Goal: Task Accomplishment & Management: Use online tool/utility

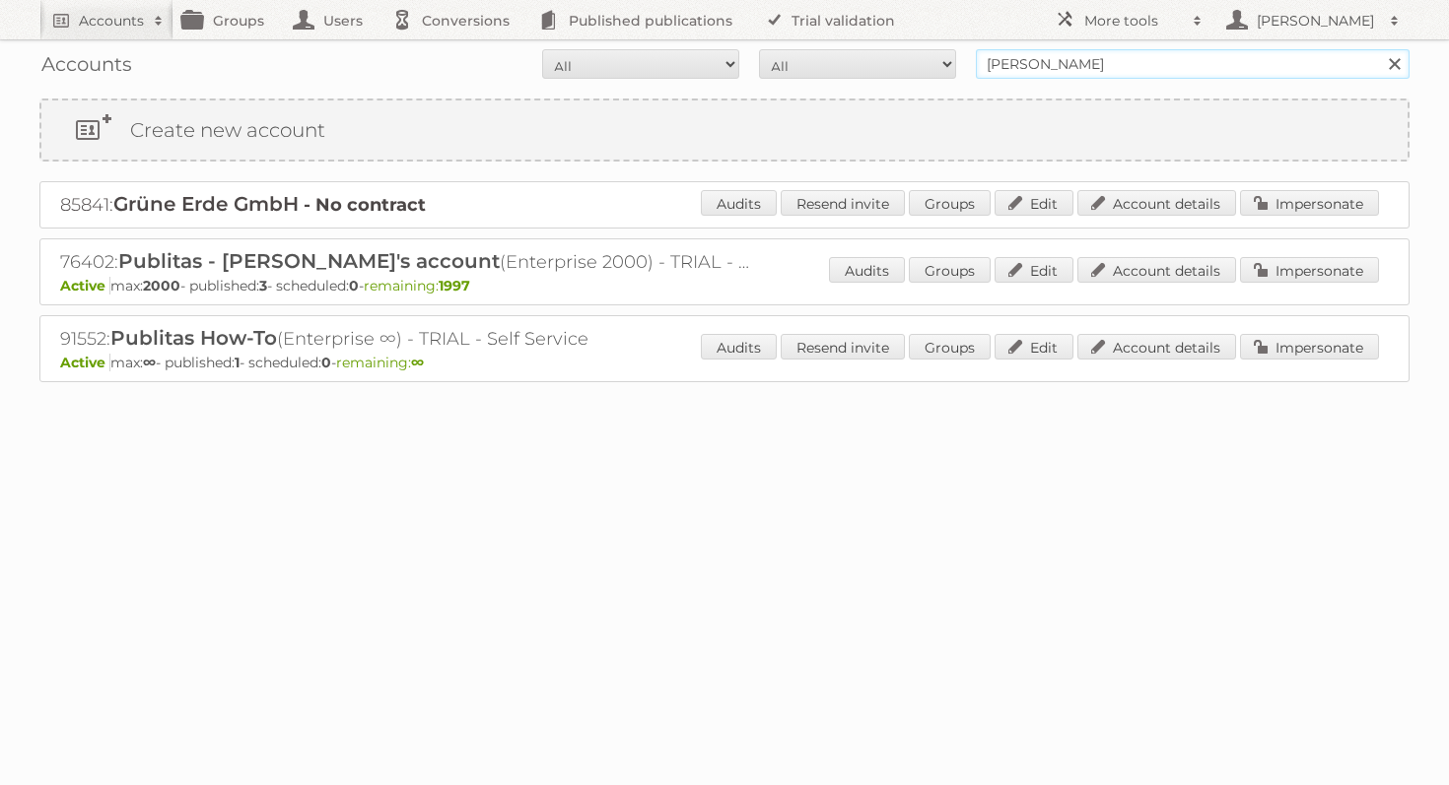
click at [1080, 67] on input "agnieszka publitas" at bounding box center [1193, 64] width 434 height 30
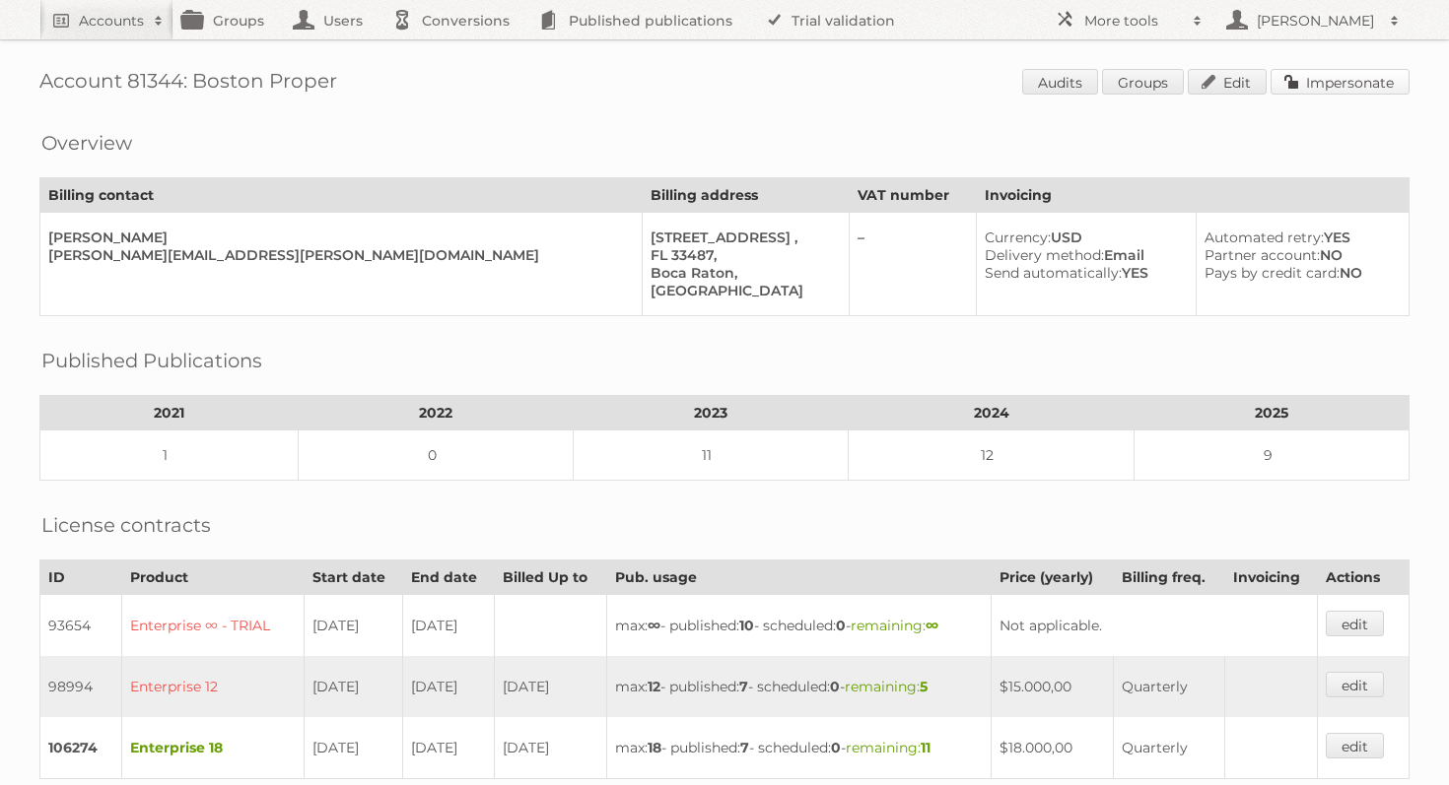
click at [1377, 78] on link "Impersonate" at bounding box center [1339, 82] width 139 height 26
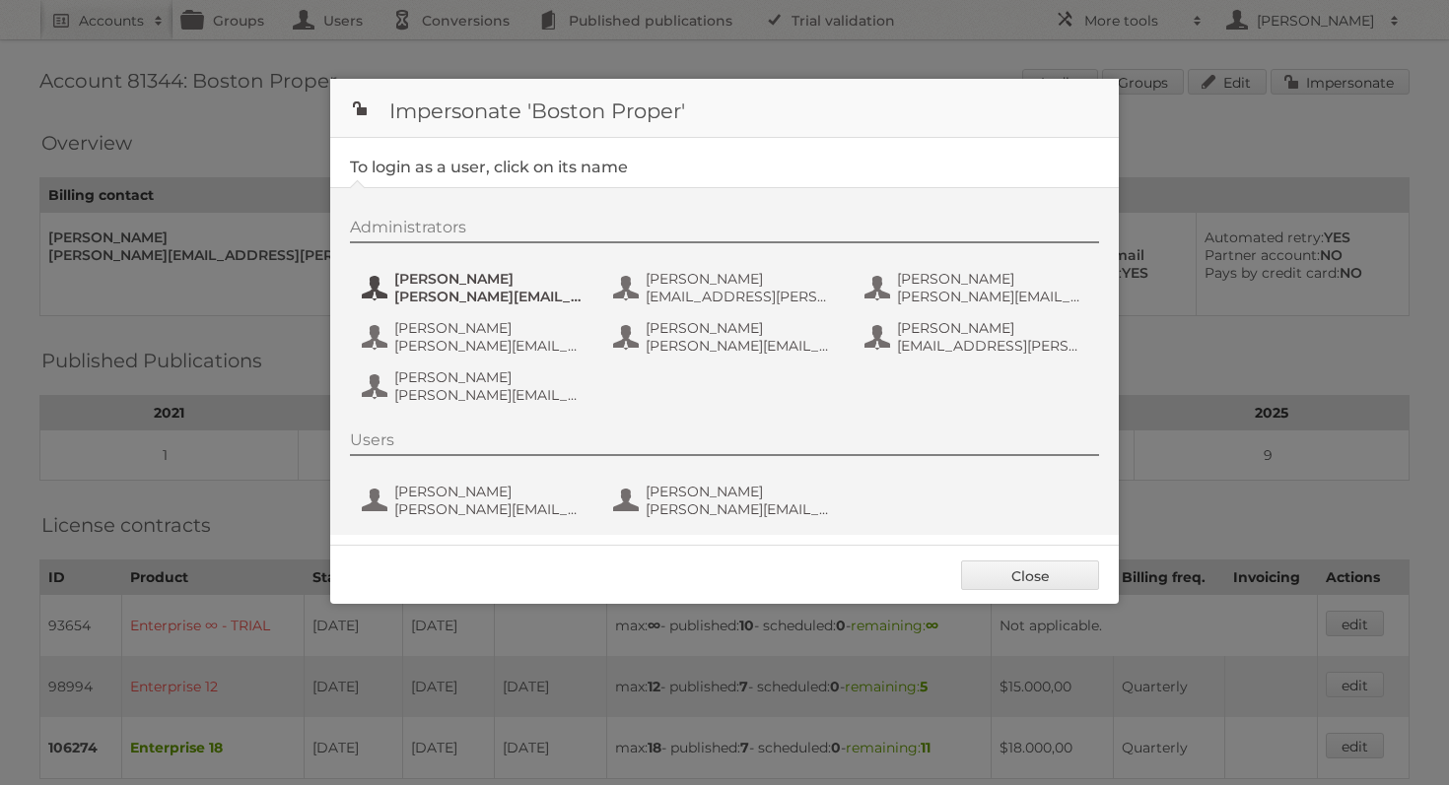
click at [415, 282] on span "[PERSON_NAME]" at bounding box center [489, 279] width 191 height 18
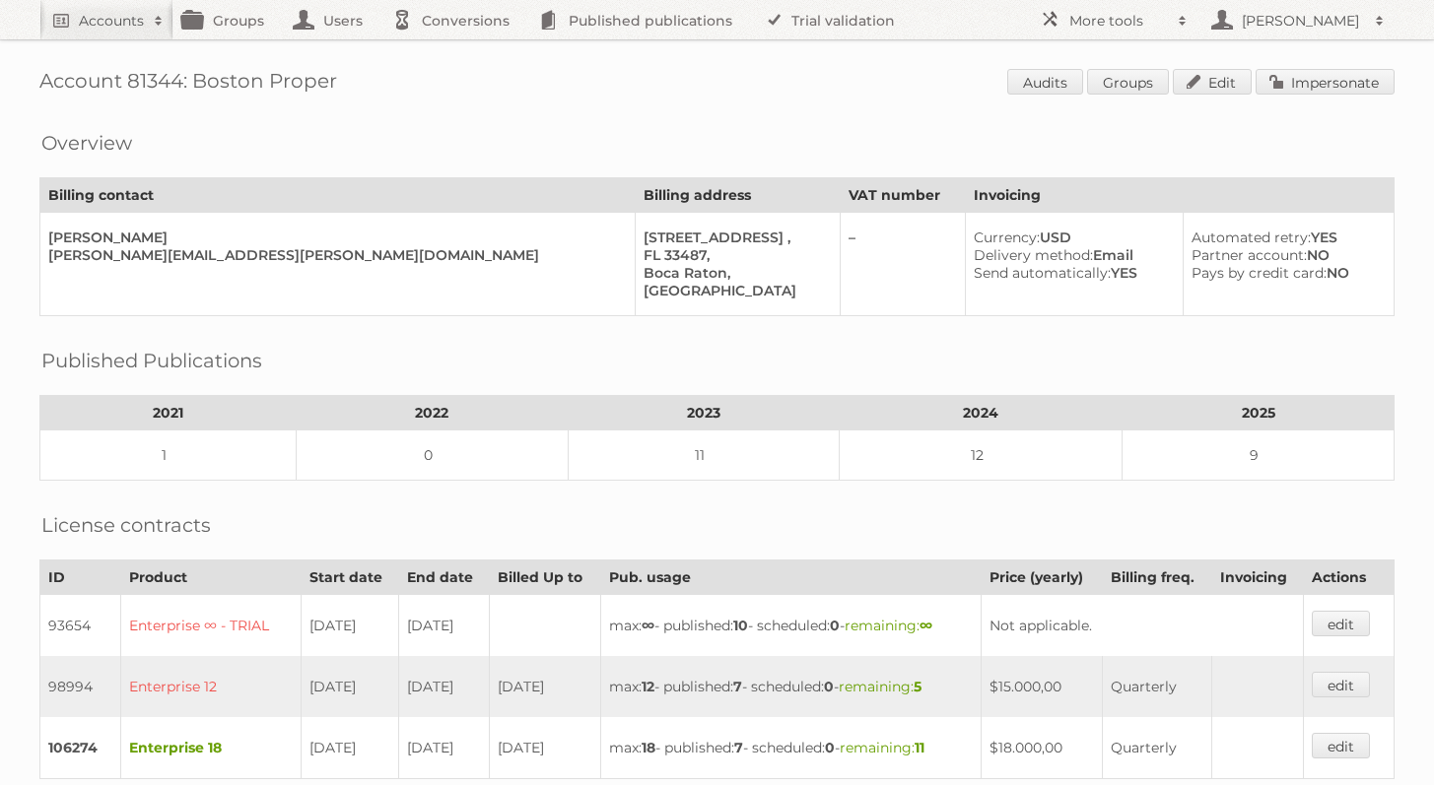
scroll to position [665, 0]
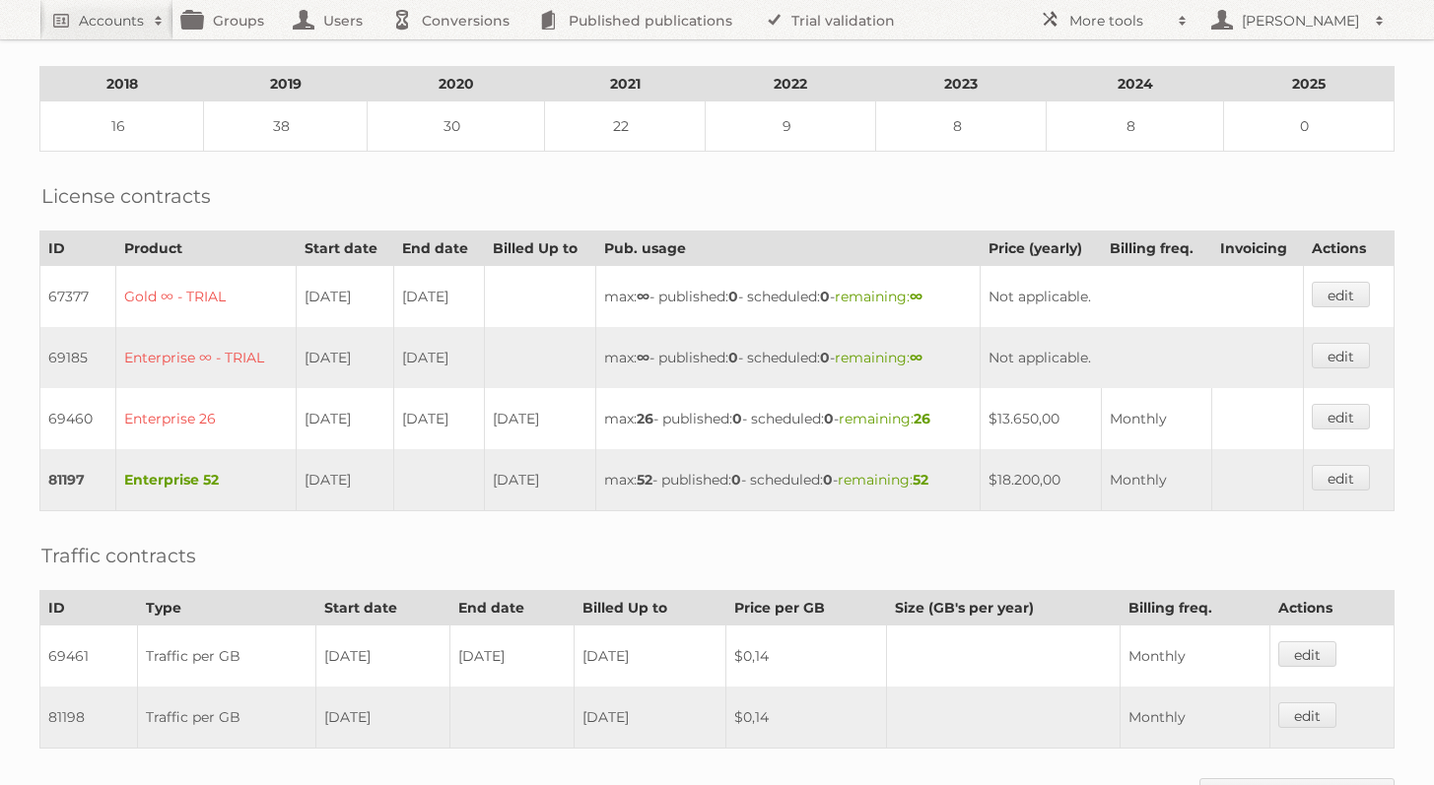
scroll to position [665, 0]
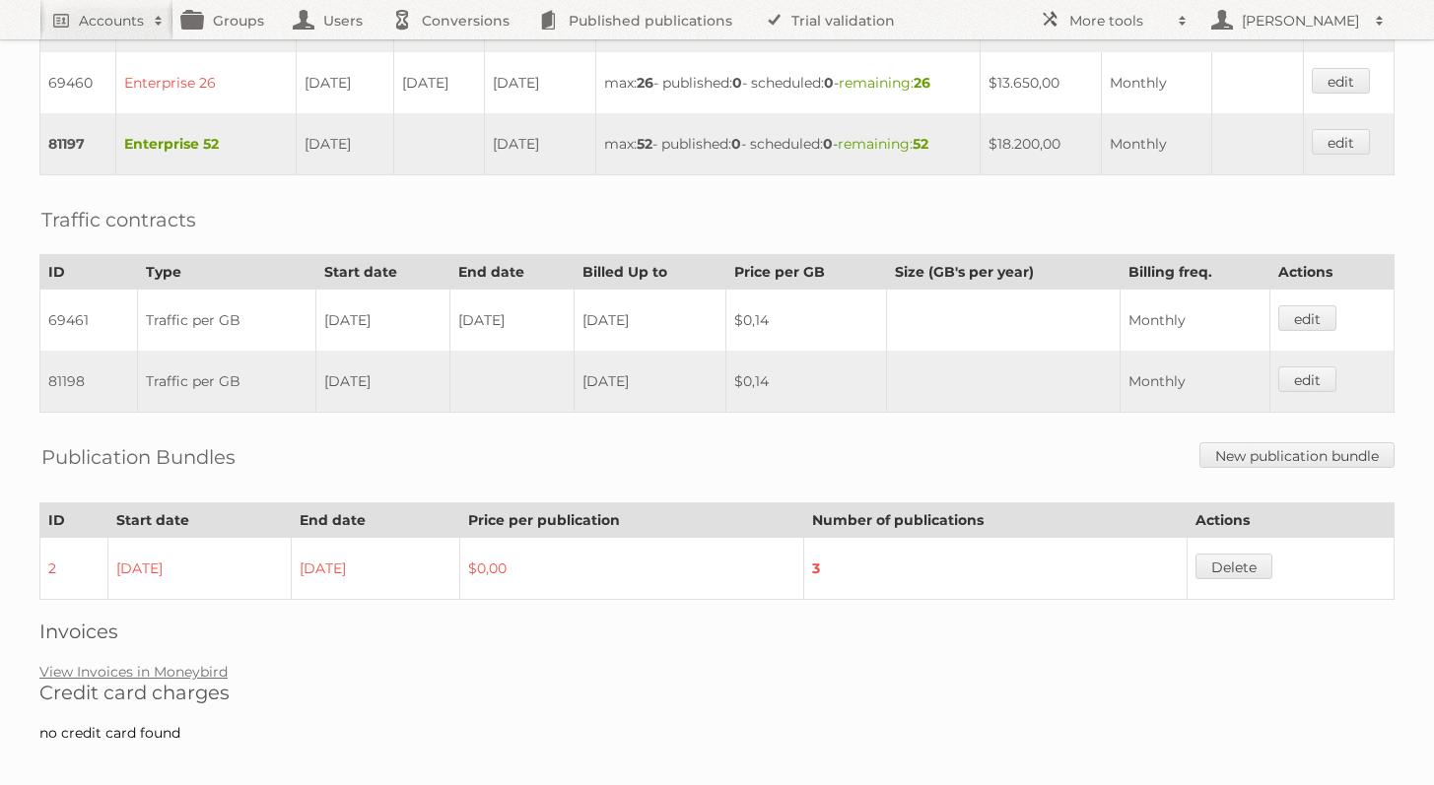
click at [195, 644] on div "Account 59462: American Signature, Inc. Audits Groups Edit Impersonate Overview…" at bounding box center [717, 48] width 1434 height 1427
click at [191, 663] on link "View Invoices in Moneybird" at bounding box center [133, 672] width 188 height 18
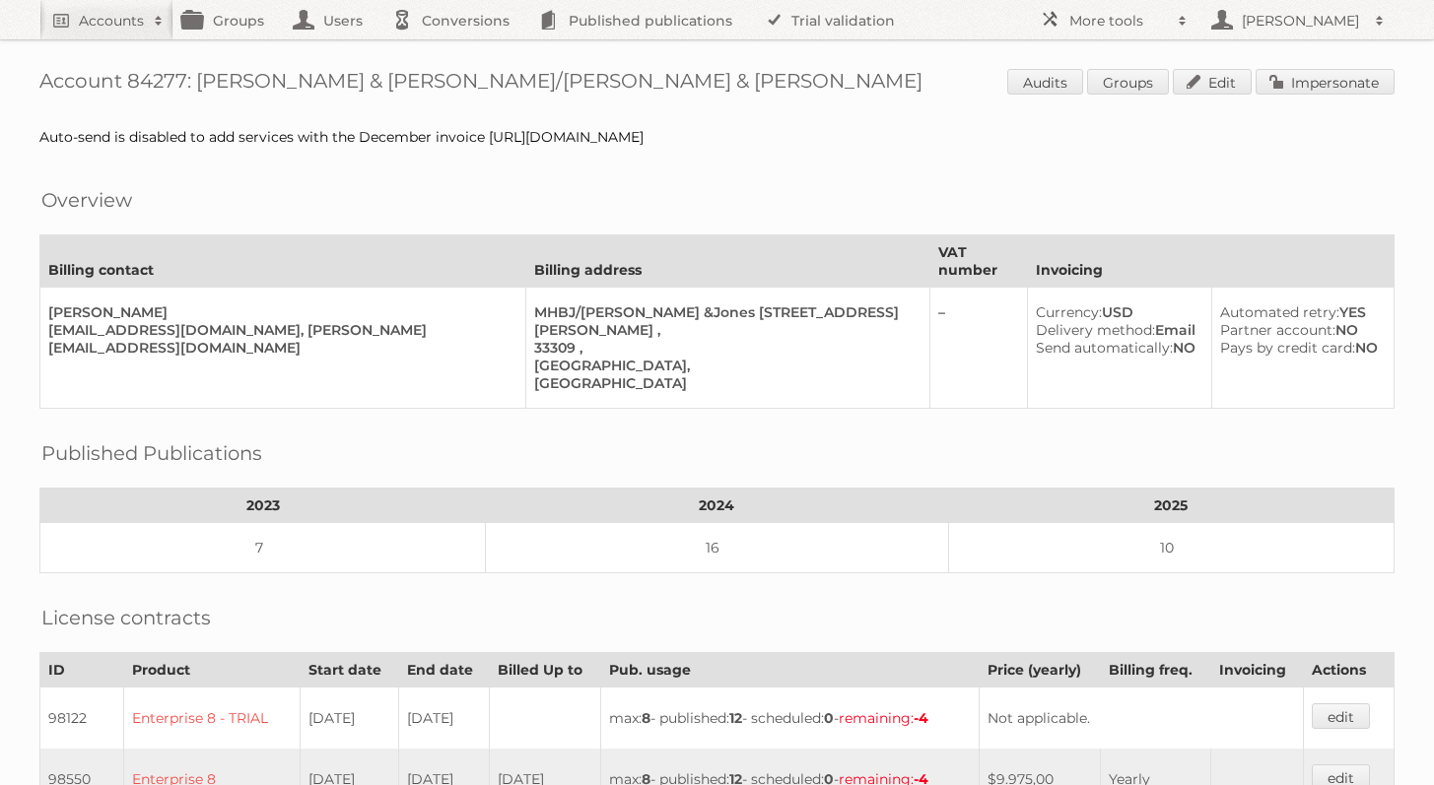
click at [1281, 111] on div "Account 84277: Maus & Hoffman/Bullock & Jones Audits Groups Edit Impersonate Au…" at bounding box center [717, 729] width 1434 height 1458
click at [1288, 93] on link "Impersonate" at bounding box center [1324, 82] width 139 height 26
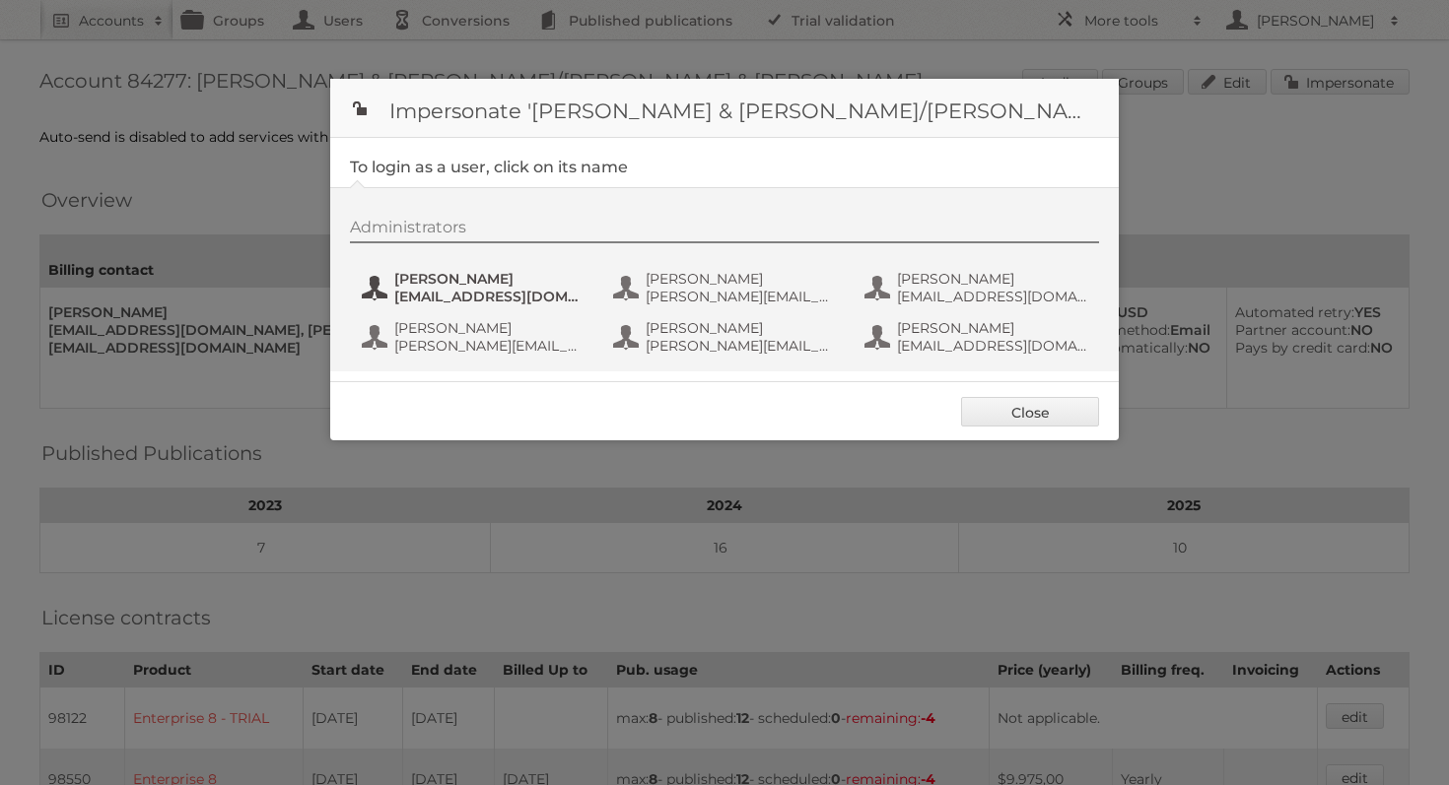
click at [493, 290] on span "alex@siteform.com" at bounding box center [489, 297] width 191 height 18
